Goal: Task Accomplishment & Management: Manage account settings

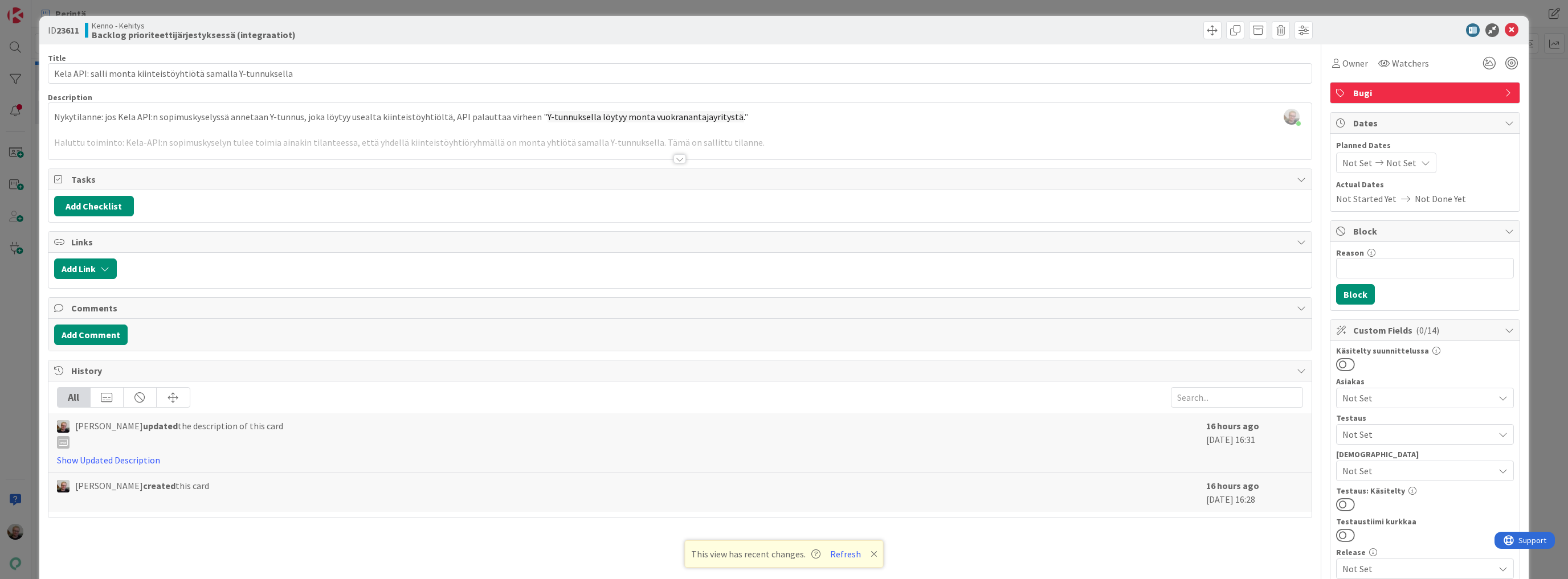
scroll to position [456, 0]
click at [1505, 27] on icon at bounding box center [1512, 30] width 14 height 14
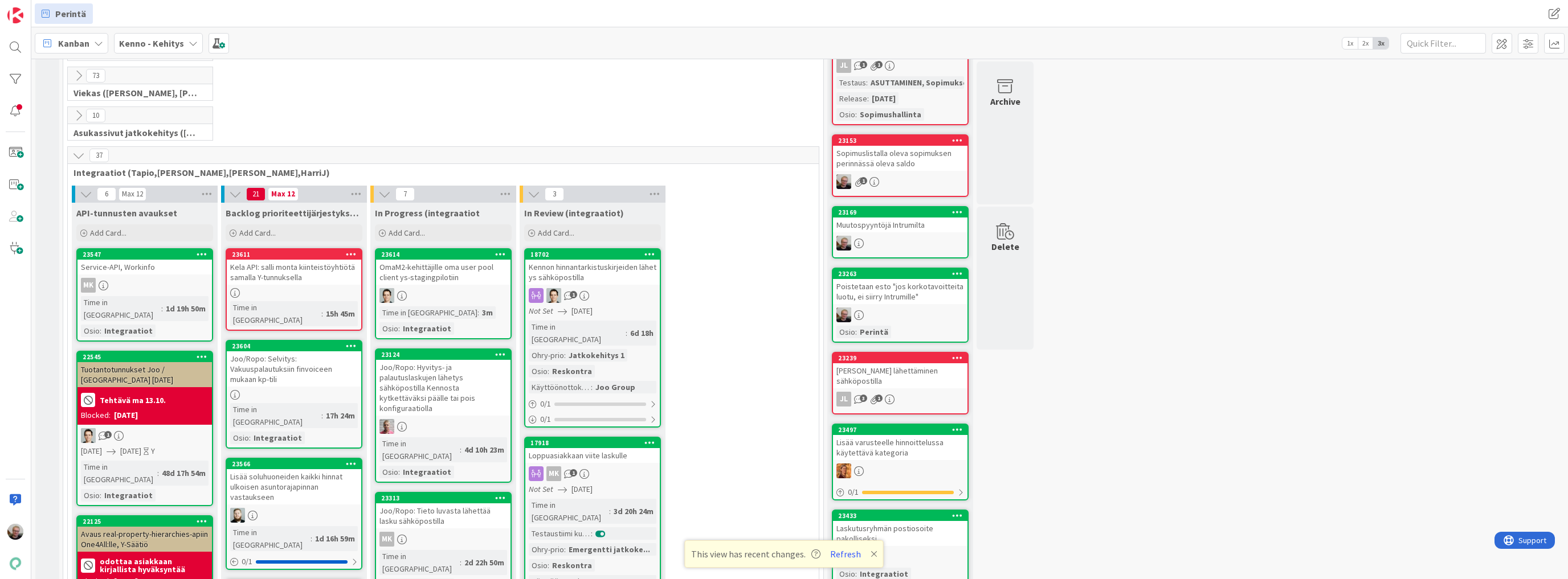
click at [76, 153] on icon at bounding box center [79, 155] width 12 height 12
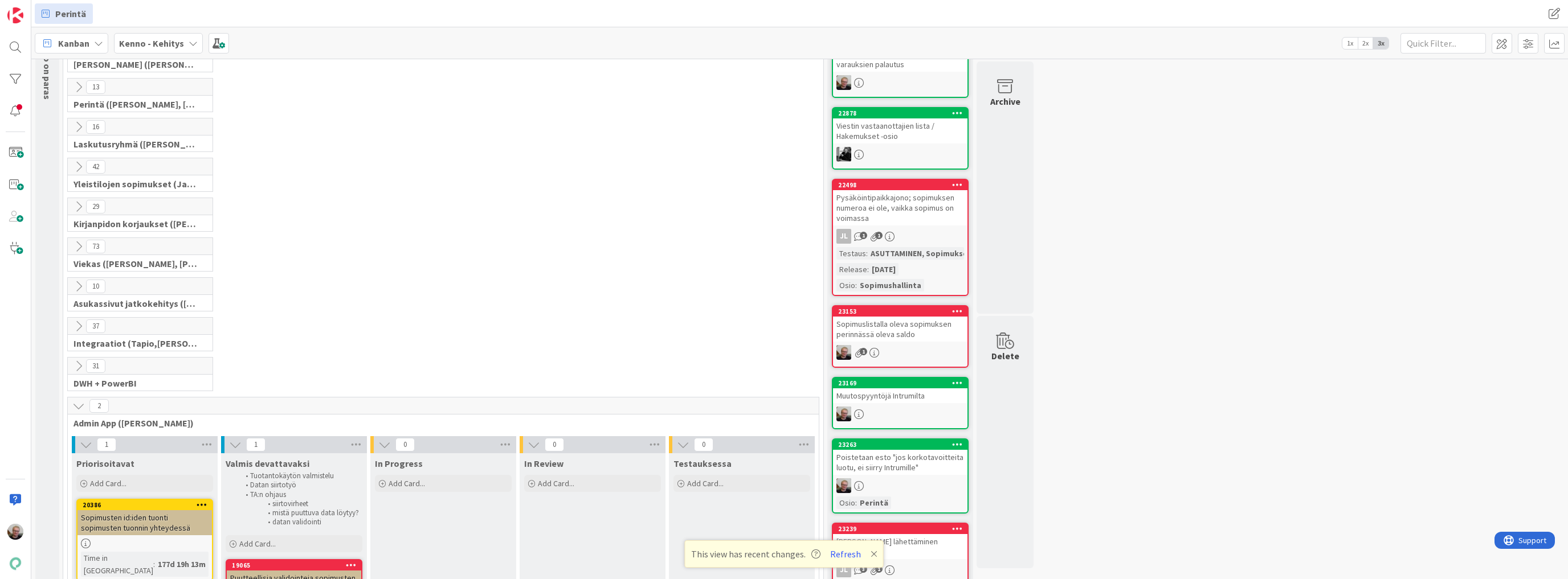
scroll to position [45, 0]
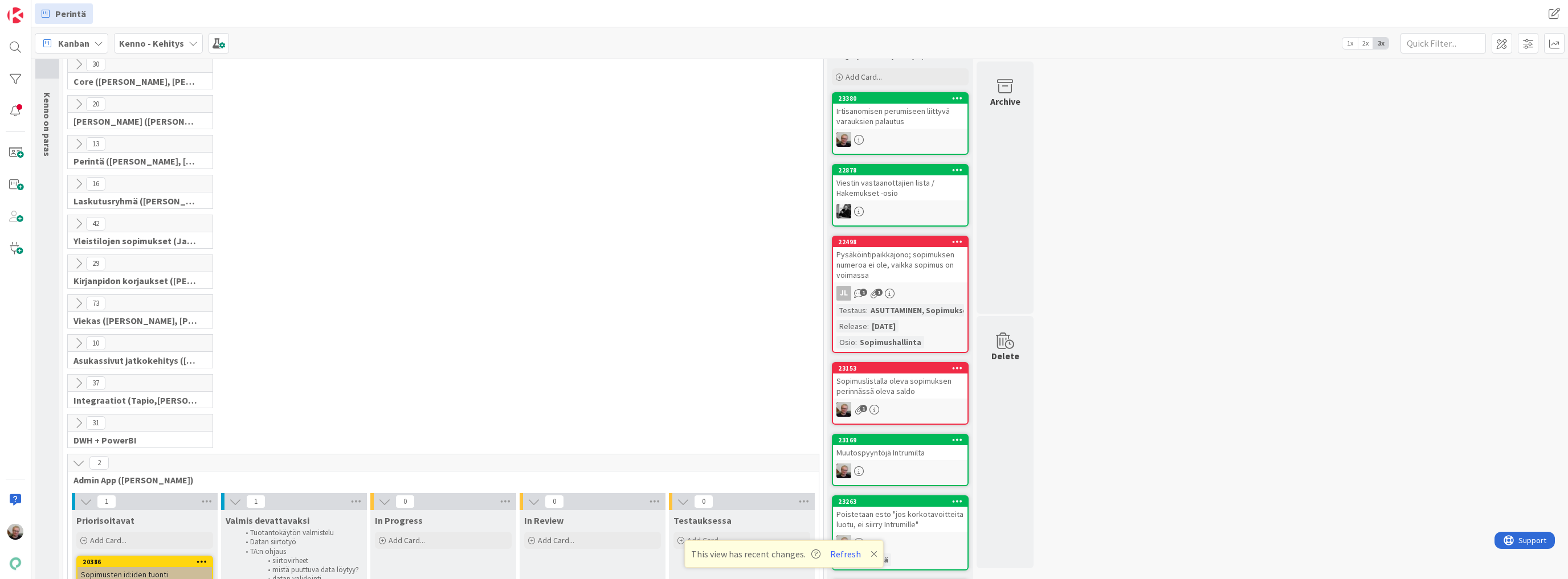
click at [81, 221] on icon at bounding box center [79, 224] width 12 height 12
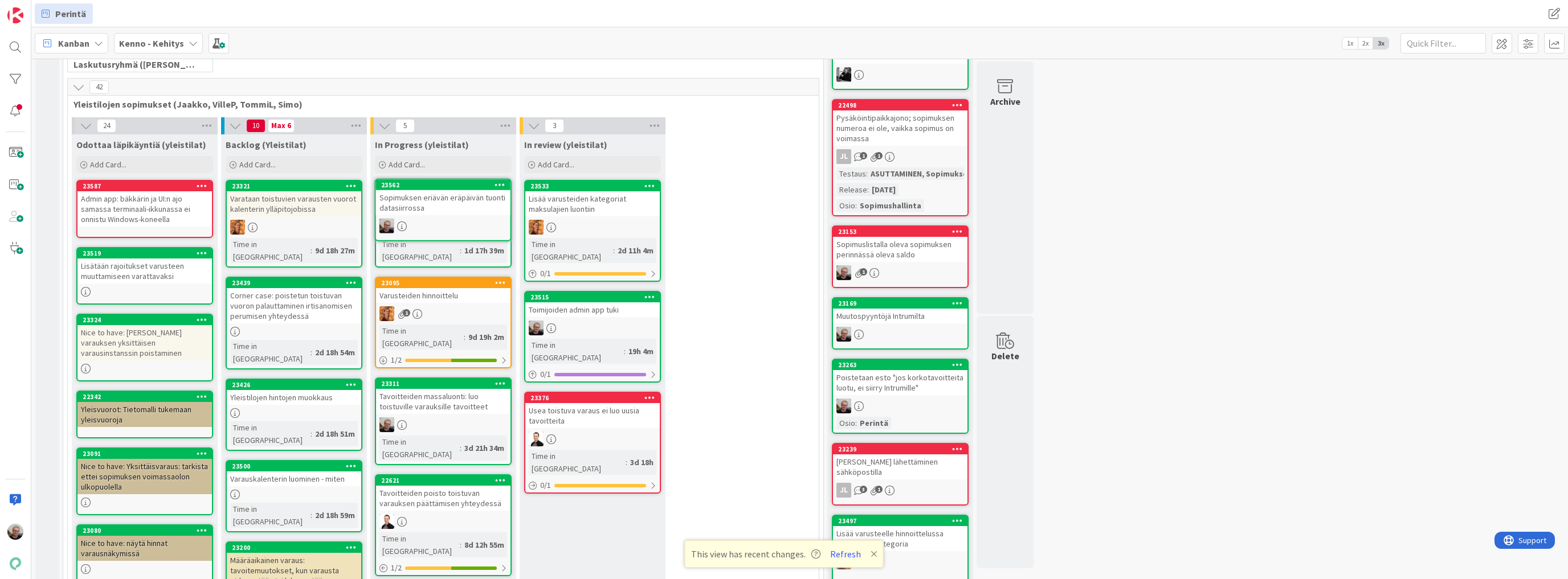
scroll to position [179, 0]
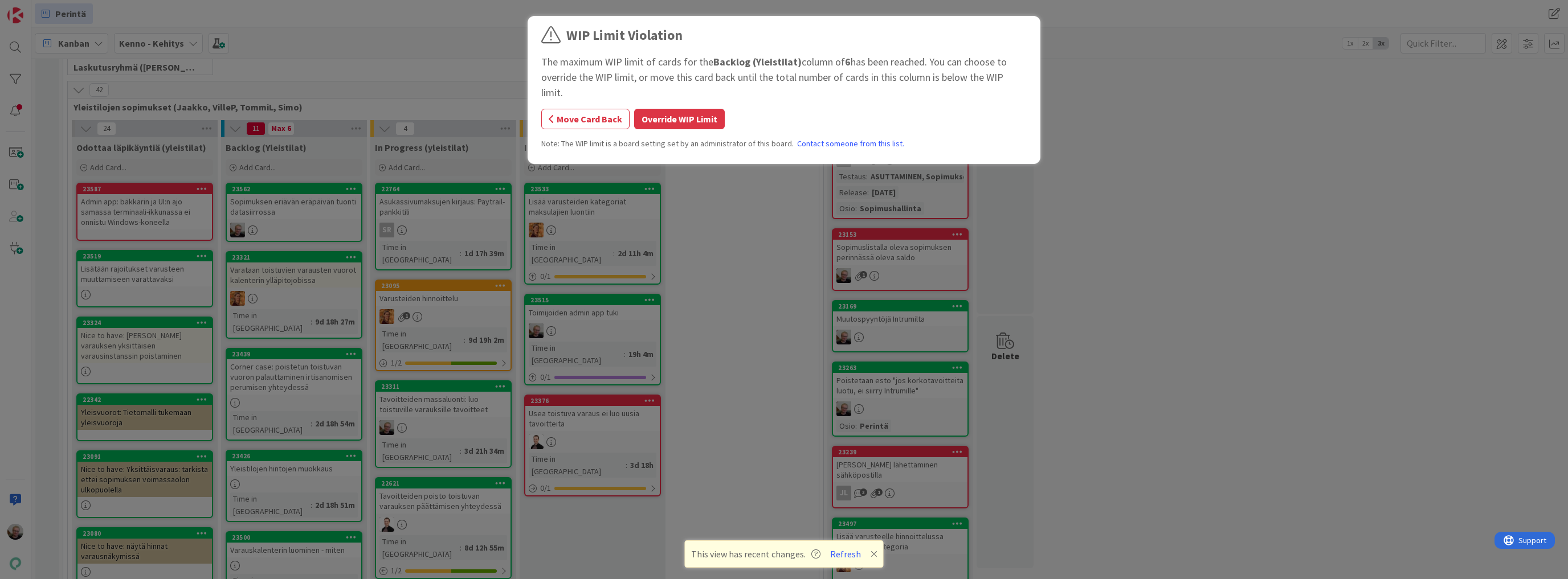
click at [650, 109] on button "Override WIP Limit" at bounding box center [679, 119] width 91 height 20
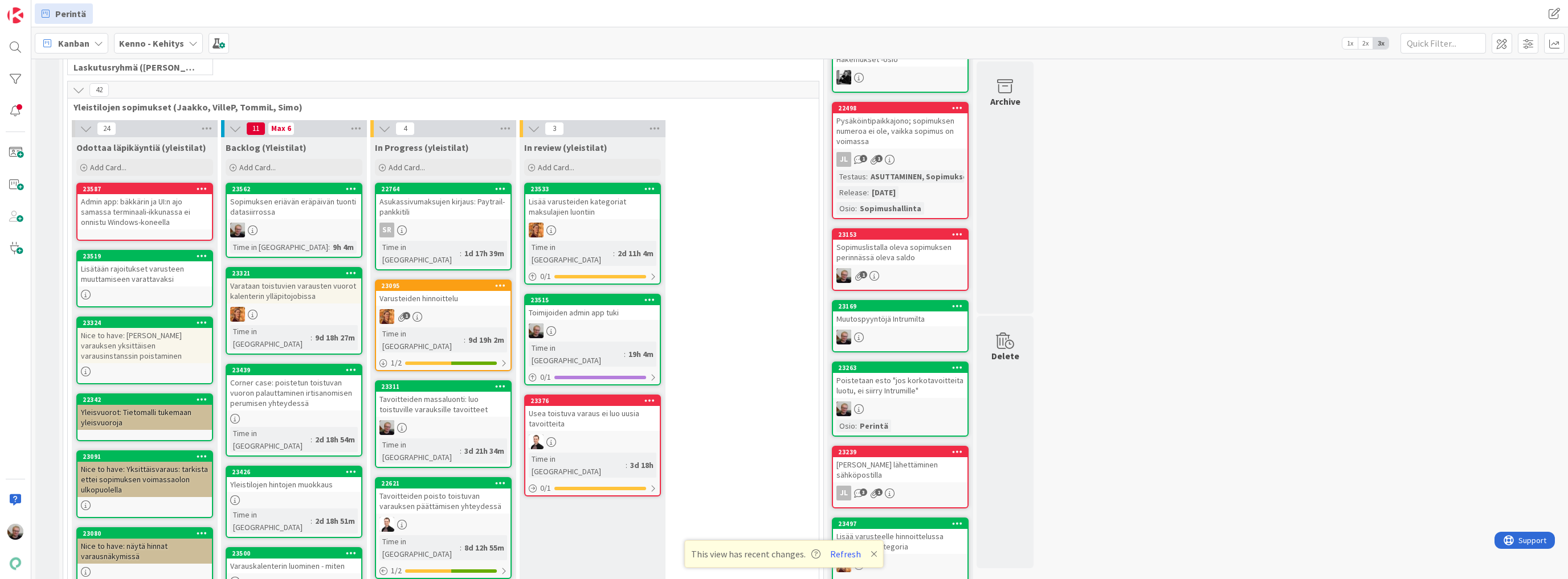
click at [353, 189] on icon at bounding box center [351, 188] width 11 height 8
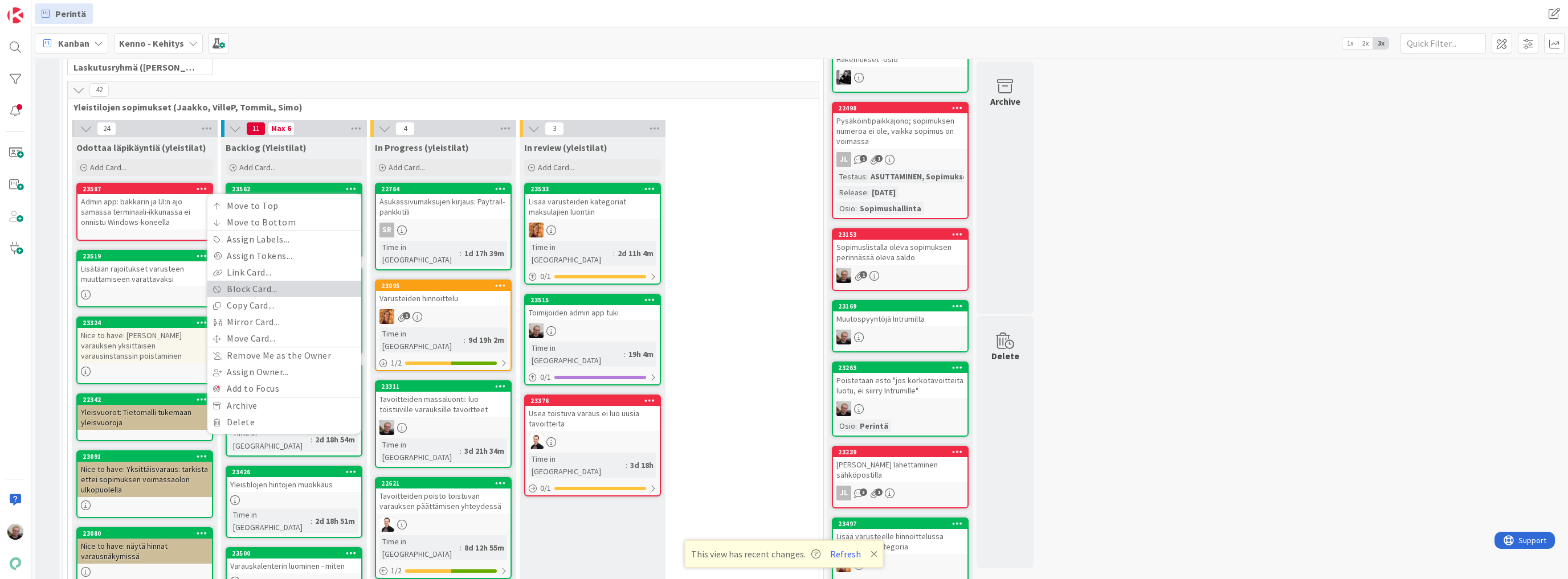
click at [248, 290] on link "Block Card..." at bounding box center [284, 289] width 154 height 16
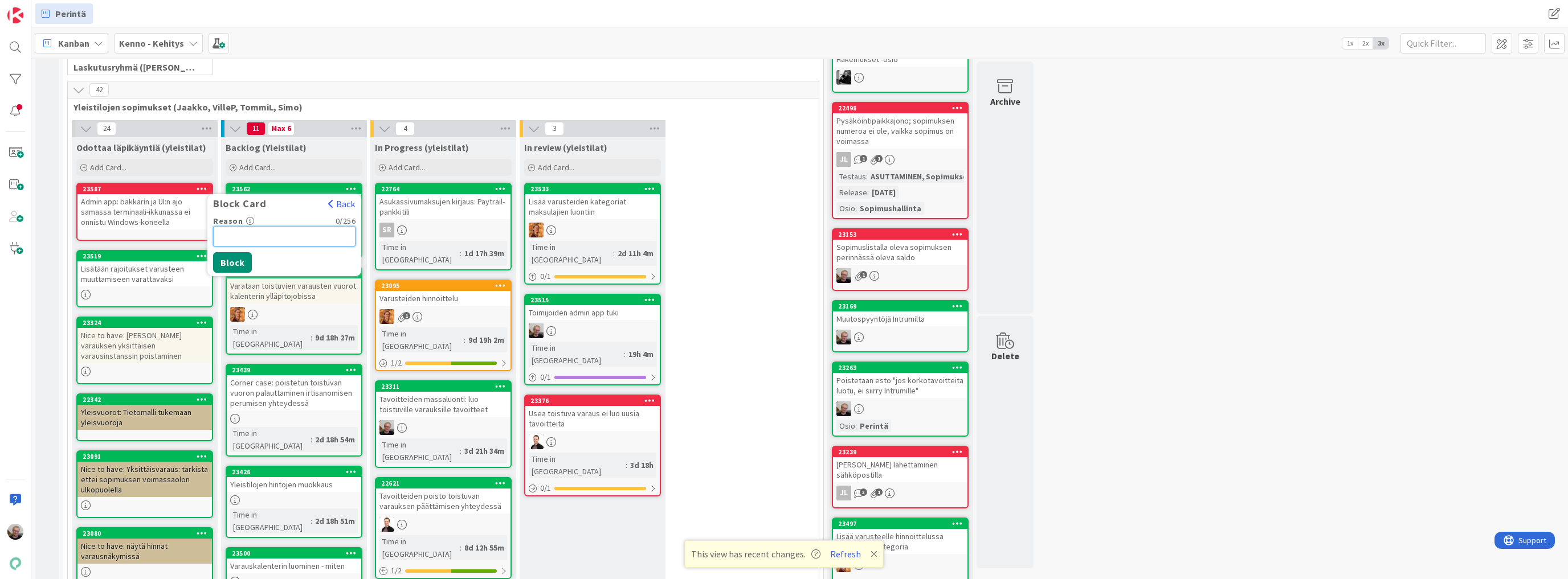
click at [247, 238] on input "Reason" at bounding box center [284, 236] width 142 height 20
type input "Coressa ei vielä tukea kaikille sopimustyypeille"
click at [225, 254] on button "Block" at bounding box center [233, 262] width 39 height 20
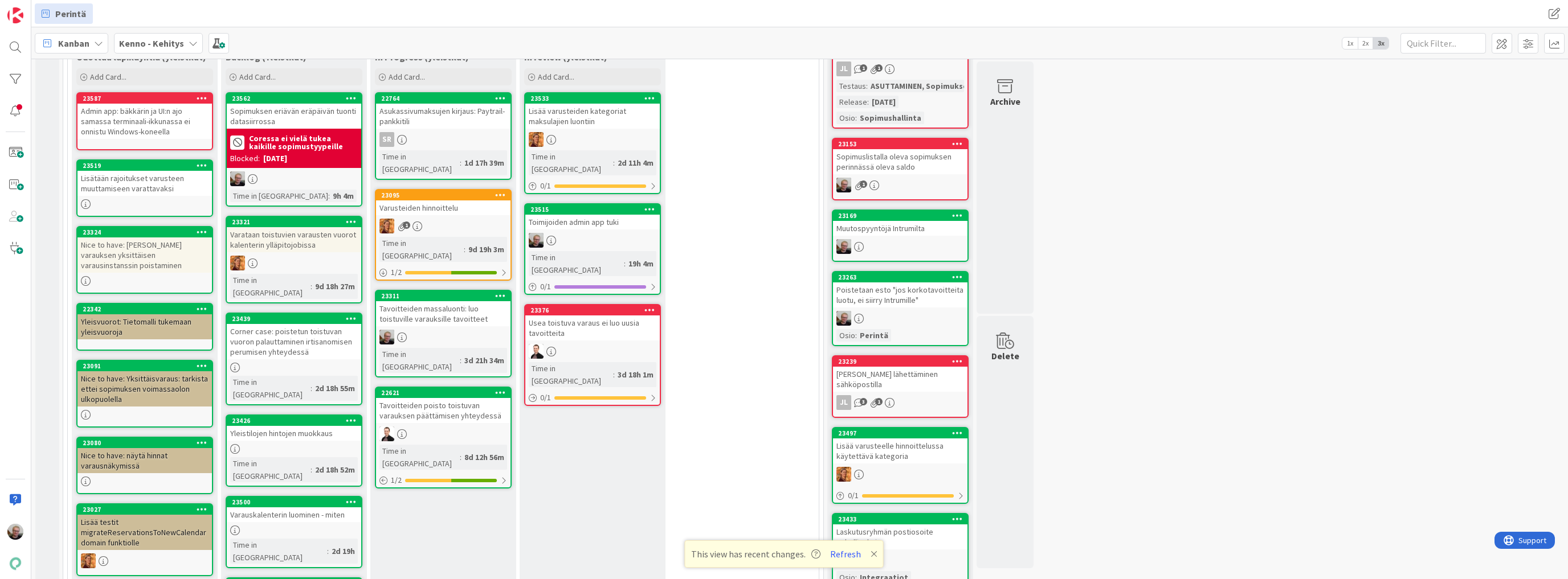
scroll to position [271, 0]
click at [426, 300] on div "Tavoitteiden massaluonti: luo toistuville varauksille tavoitteet" at bounding box center [443, 313] width 134 height 25
